Goal: Contribute content

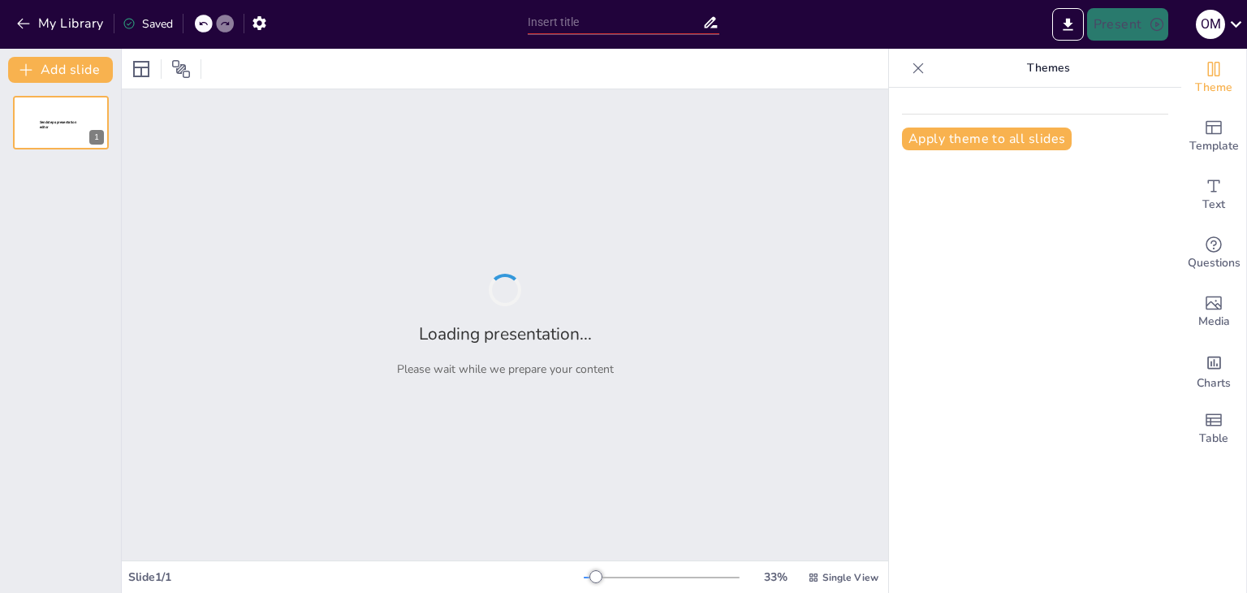
type input "Початок нового навчального року: Мотивація та привітання"
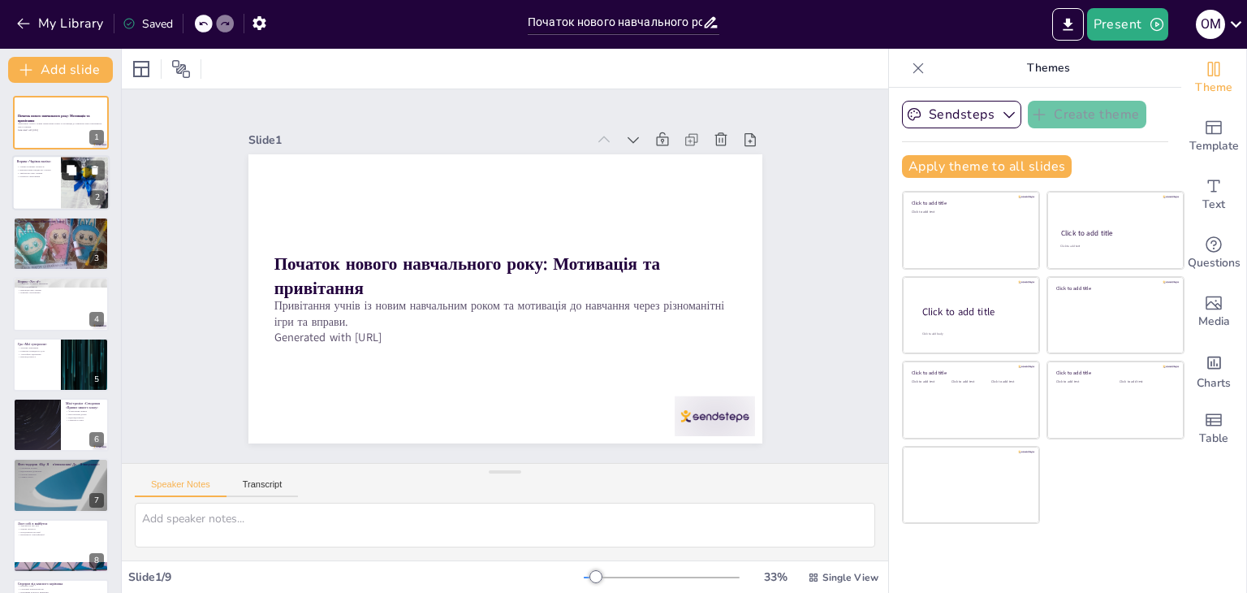
click at [66, 172] on icon at bounding box center [71, 170] width 11 height 11
type textarea "Lo ipsumd sitametc adipi elitsedd eius temp in utlaboreetdo. Magn aliquaenim ad…"
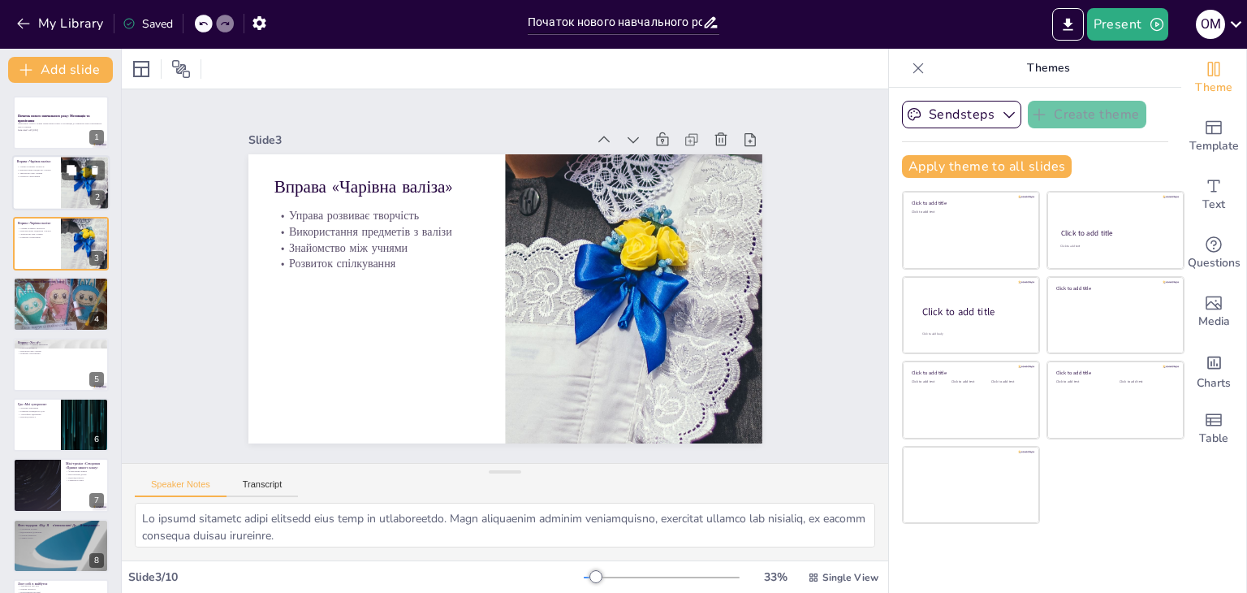
click at [52, 172] on p "Знайомство між учнями" at bounding box center [36, 173] width 39 height 3
click at [41, 124] on p "Привітання учнів із новим навчальним роком та мотивація до навчання через різно…" at bounding box center [61, 126] width 88 height 6
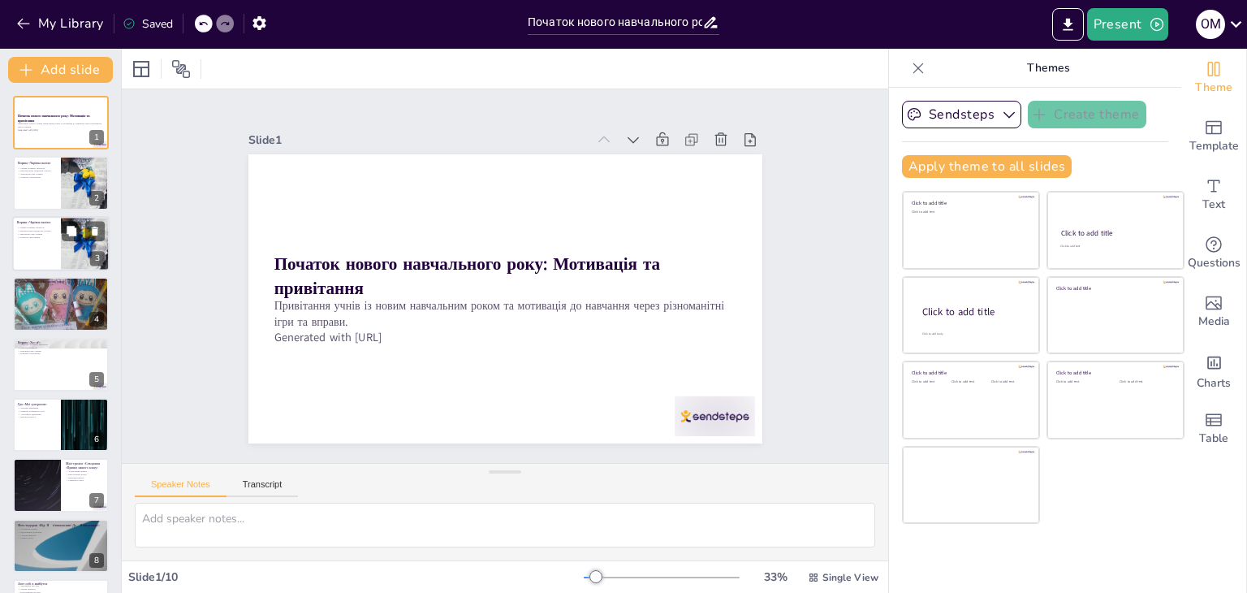
click at [55, 267] on div at bounding box center [60, 243] width 97 height 55
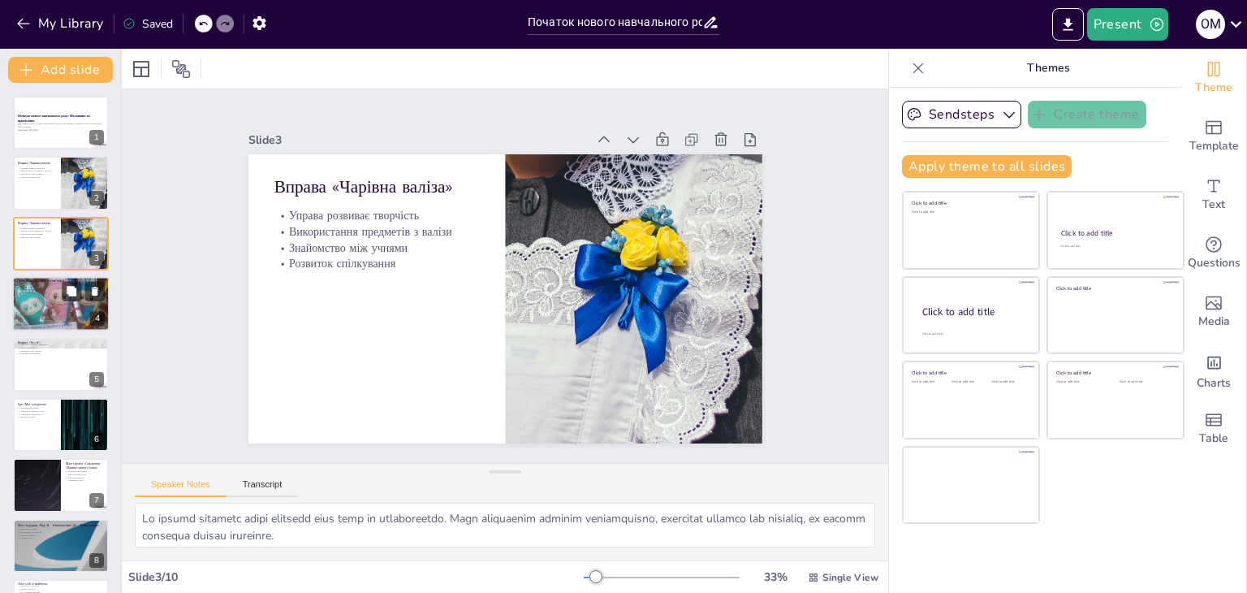
click at [52, 326] on div at bounding box center [60, 303] width 97 height 97
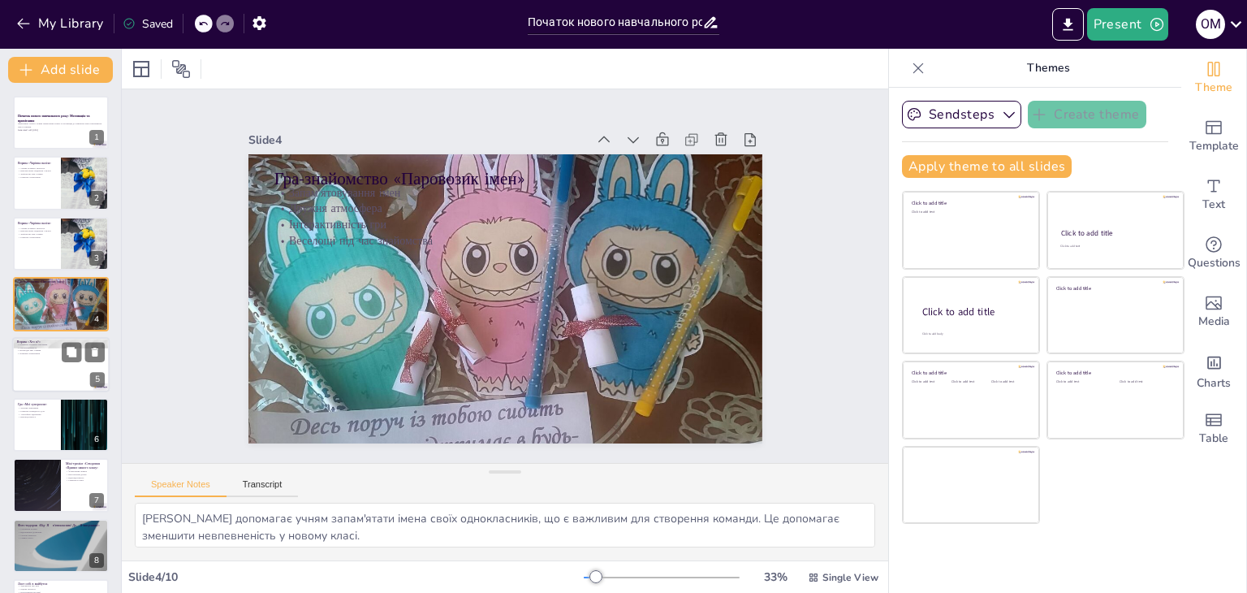
click at [41, 362] on div at bounding box center [60, 364] width 97 height 55
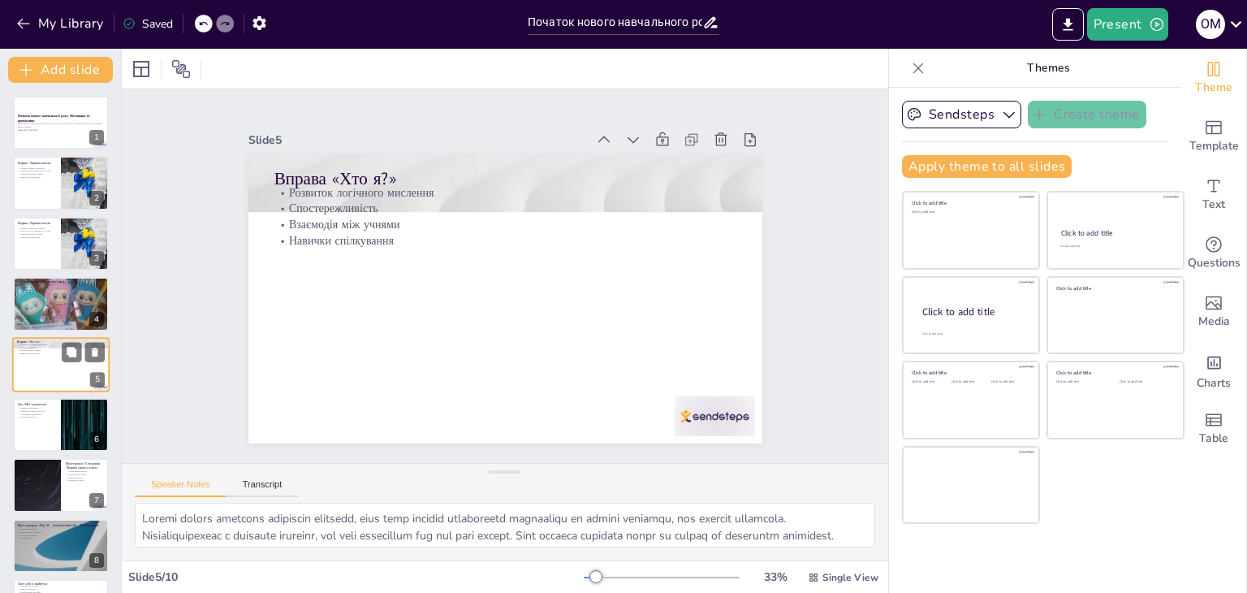
scroll to position [26, 0]
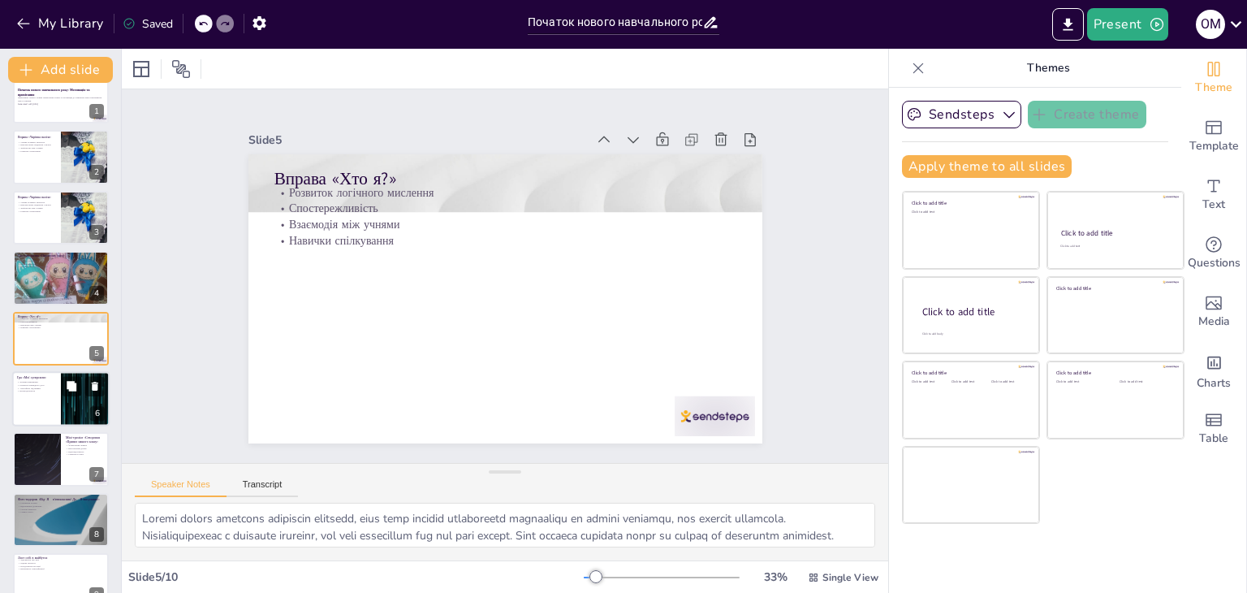
click at [41, 404] on div at bounding box center [60, 398] width 97 height 55
type textarea "Ділення своїми навичками допомагає учням усвідомити свої сильні сторони і вчити…"
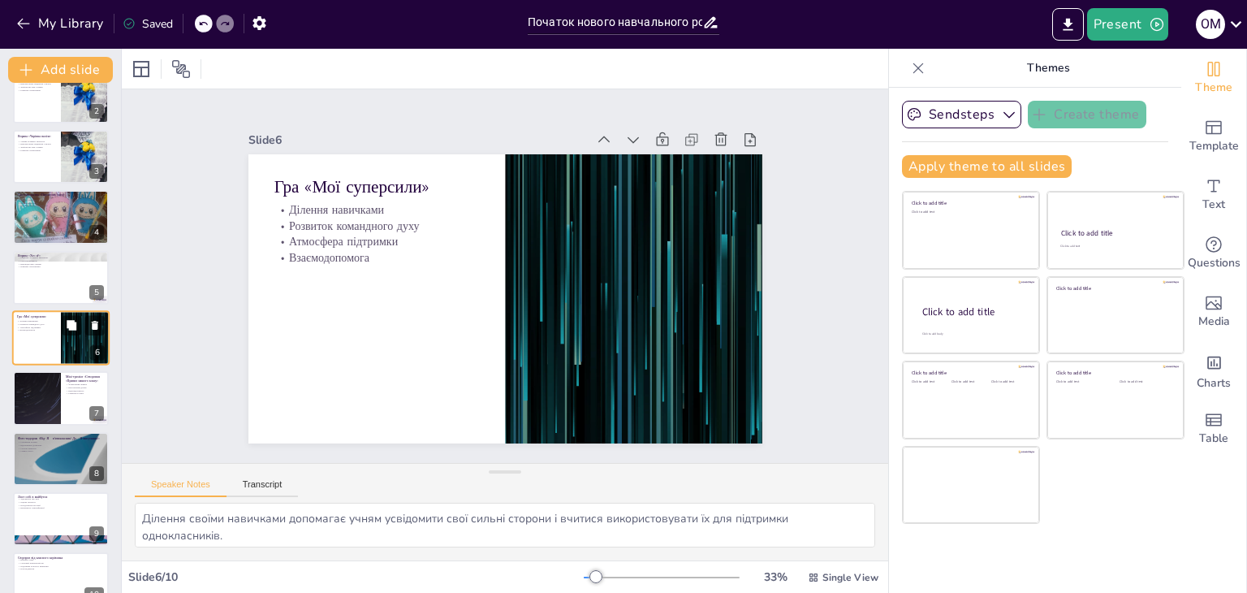
scroll to position [114, 0]
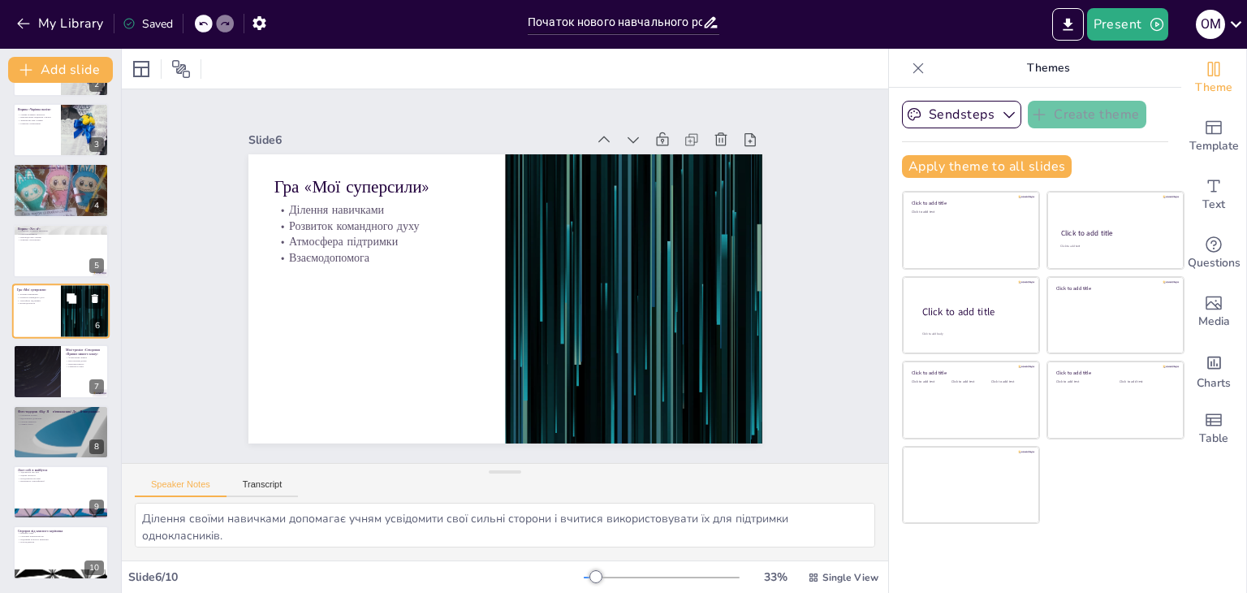
click at [41, 404] on div "Початок нового навчального року: Мотивація та привітання Привітання учнів із но…" at bounding box center [60, 281] width 121 height 598
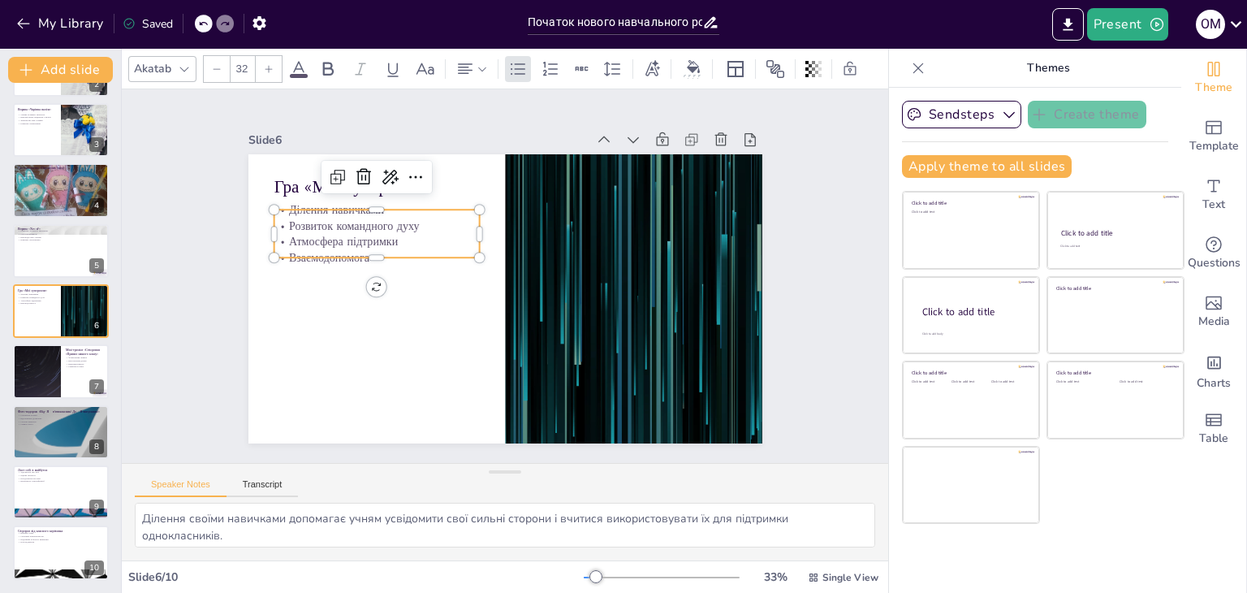
click at [421, 240] on p "Атмосфера підтримки" at bounding box center [381, 227] width 206 height 37
